Goal: Information Seeking & Learning: Learn about a topic

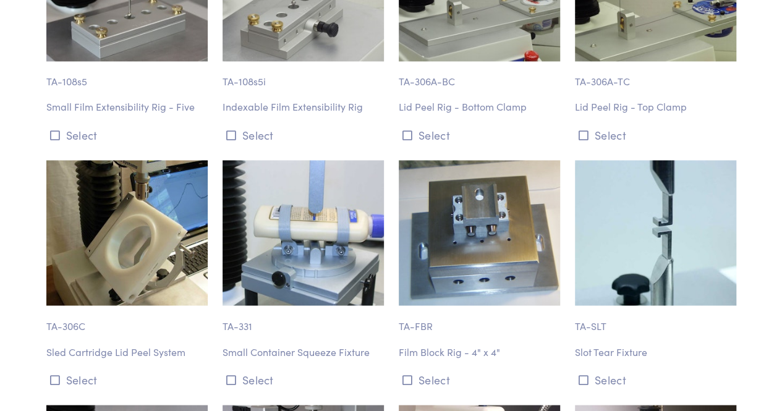
scroll to position [12614, 0]
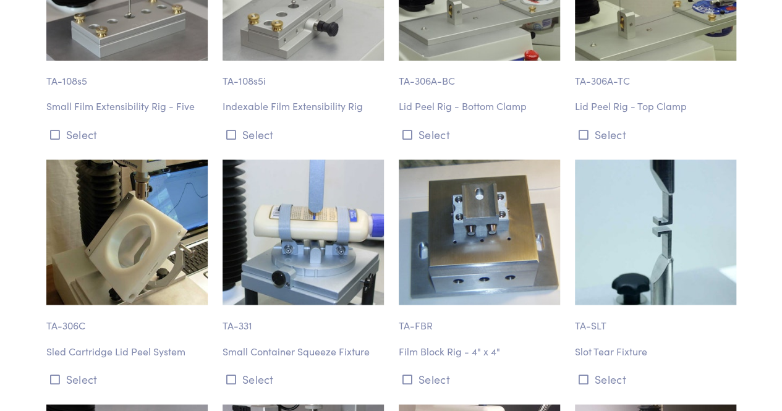
click at [278, 219] on img at bounding box center [302, 231] width 161 height 145
click at [272, 368] on button "Select" at bounding box center [302, 378] width 161 height 20
click at [311, 343] on p "Small Container Squeeze Fixture" at bounding box center [302, 351] width 161 height 16
click at [313, 201] on img at bounding box center [302, 231] width 161 height 145
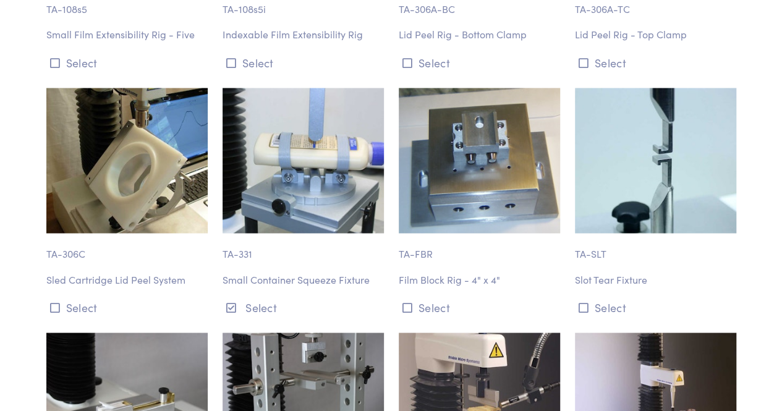
scroll to position [12667, 0]
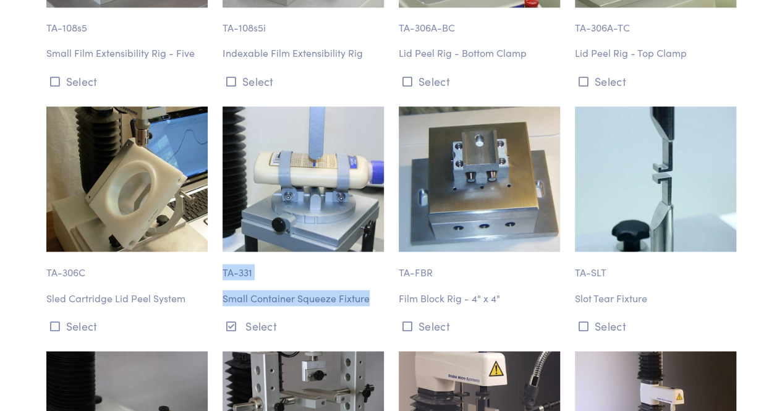
drag, startPoint x: 370, startPoint y: 250, endPoint x: 220, endPoint y: 217, distance: 153.1
click at [220, 217] on div "TA-331 Small Container Squeeze Fixture Select" at bounding box center [303, 220] width 176 height 229
copy div "TA-331 Small Container Squeeze Fixture"
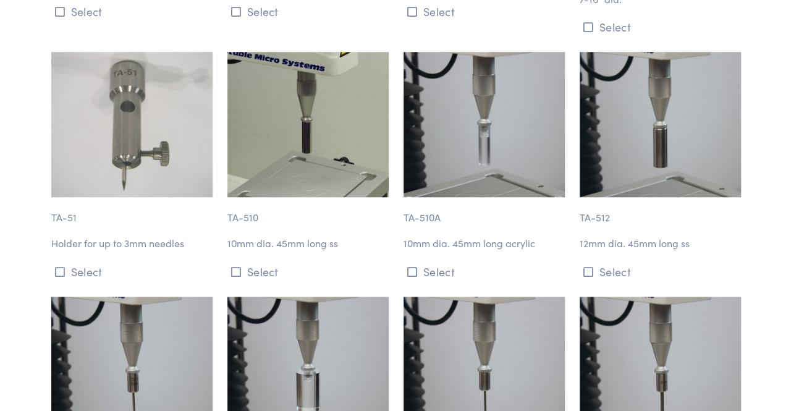
scroll to position [0, 0]
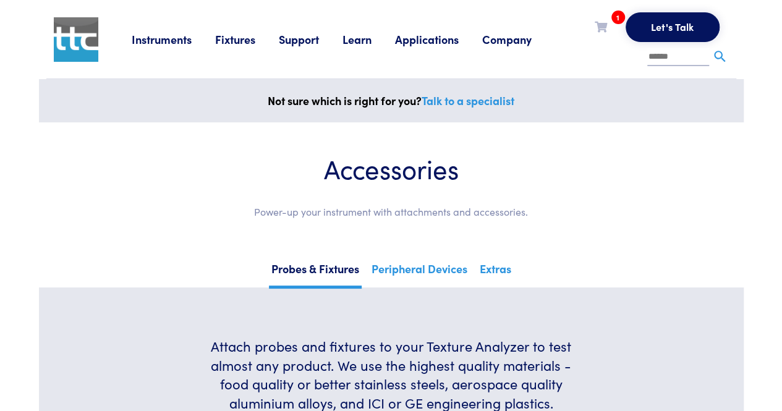
click at [671, 56] on input "text" at bounding box center [678, 57] width 62 height 19
type input "*******"
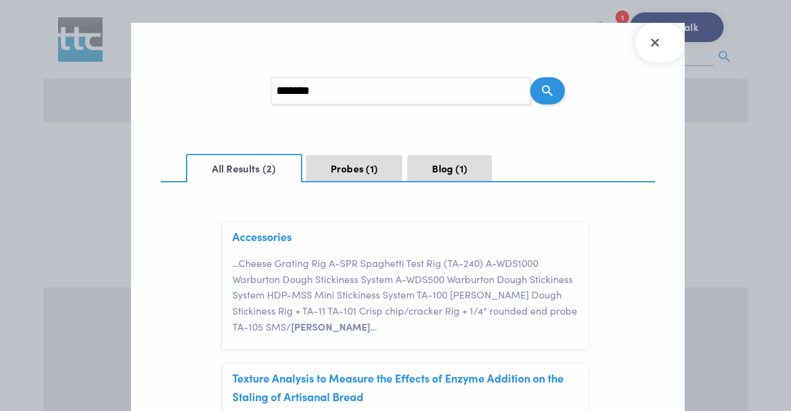
scroll to position [17, 0]
click at [253, 239] on link "Accessories" at bounding box center [261, 236] width 59 height 15
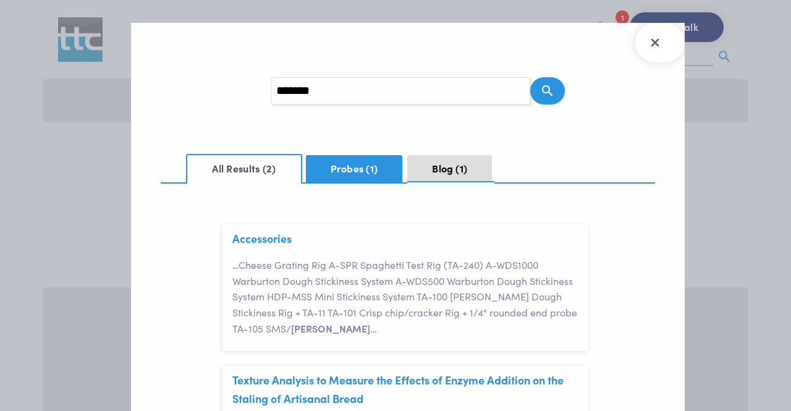
click at [366, 172] on span "1" at bounding box center [372, 168] width 12 height 14
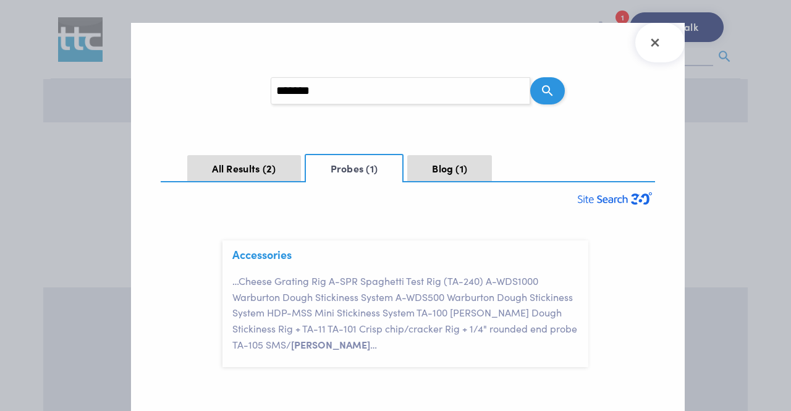
click at [305, 344] on span "[PERSON_NAME]" at bounding box center [330, 344] width 79 height 14
click at [440, 161] on button "Blog 1" at bounding box center [449, 168] width 85 height 27
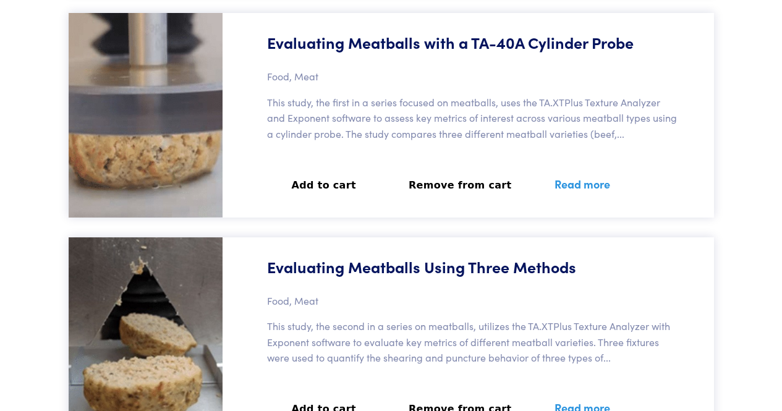
scroll to position [2280, 0]
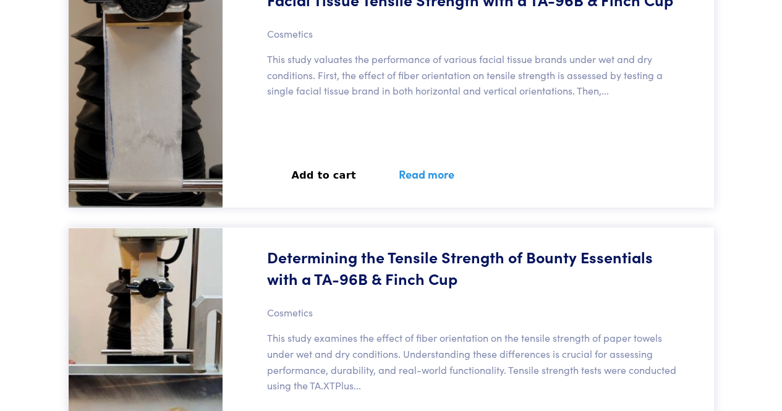
scroll to position [582, 0]
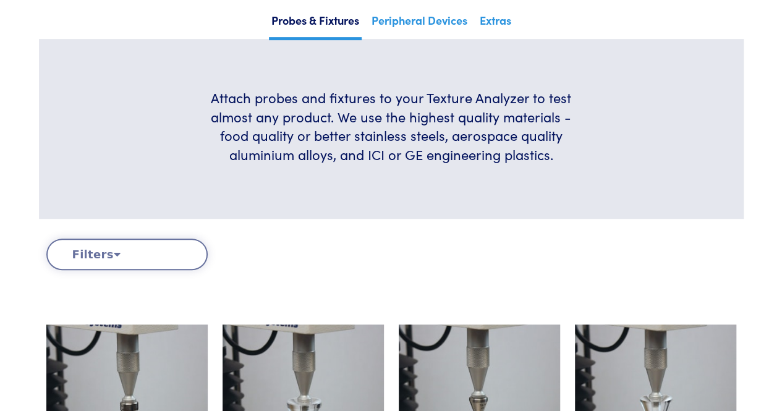
scroll to position [249, 0]
click at [152, 260] on button "Filters" at bounding box center [126, 254] width 161 height 32
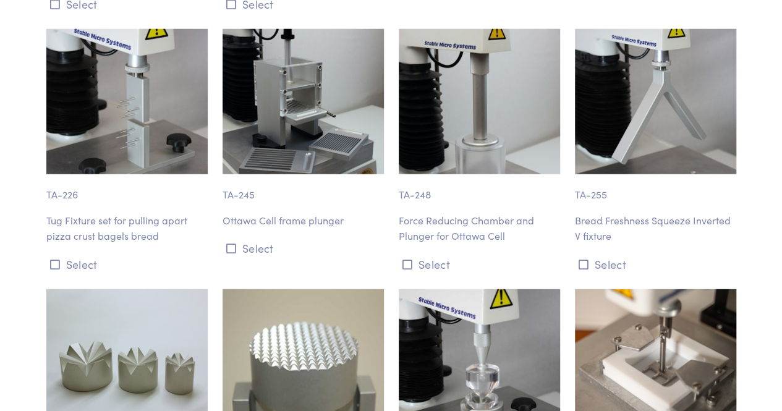
scroll to position [3875, 0]
